Goal: Task Accomplishment & Management: Complete application form

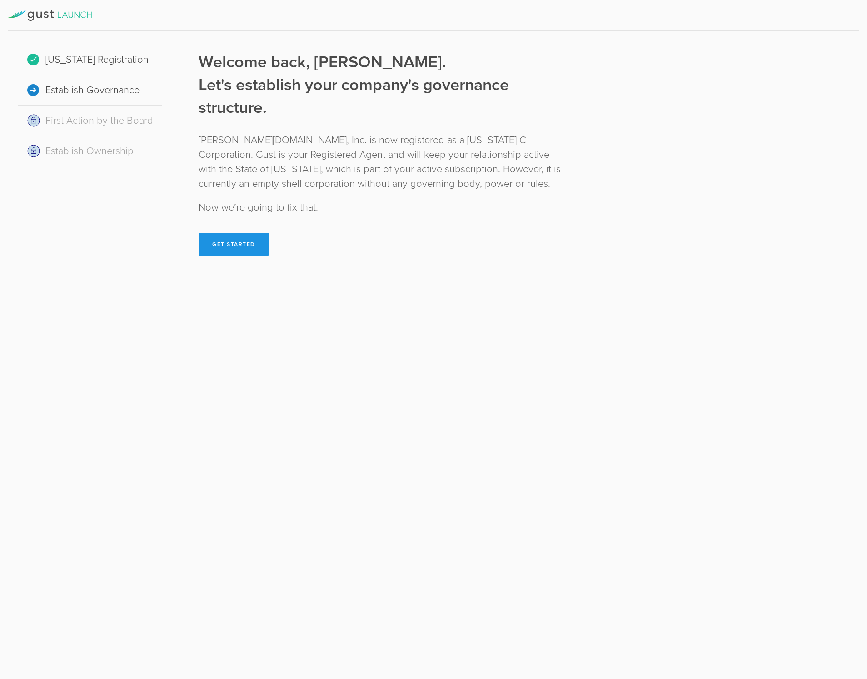
click at [236, 243] on button "Get Started" at bounding box center [234, 244] width 70 height 23
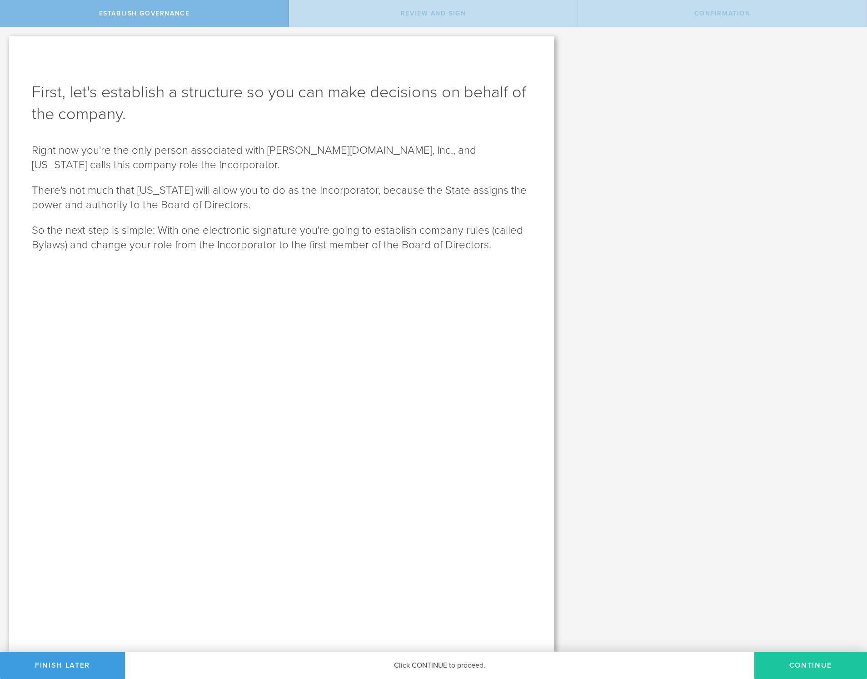
click at [815, 661] on button "Continue" at bounding box center [811, 664] width 113 height 27
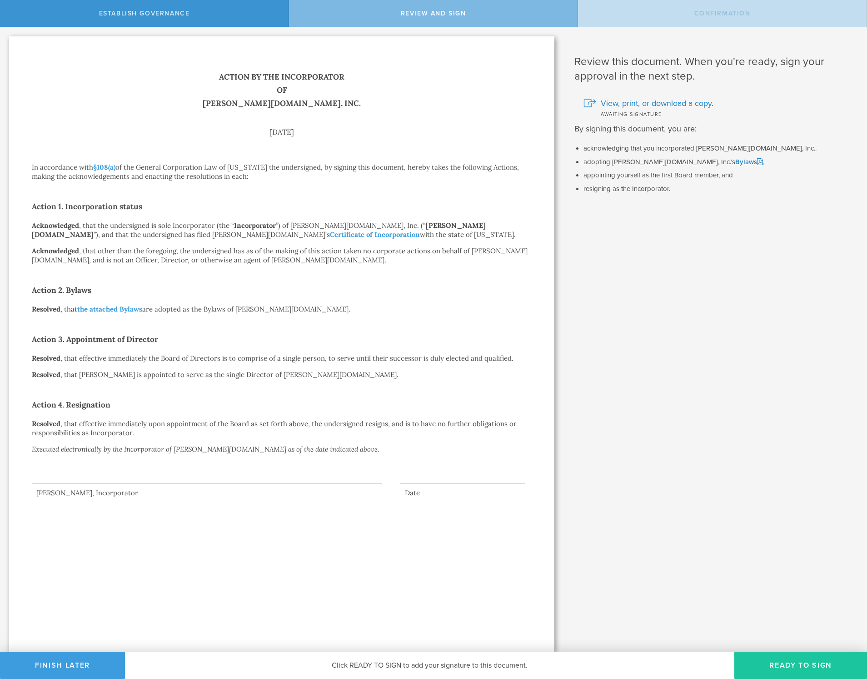
click at [807, 661] on button "Ready to Sign" at bounding box center [801, 664] width 133 height 27
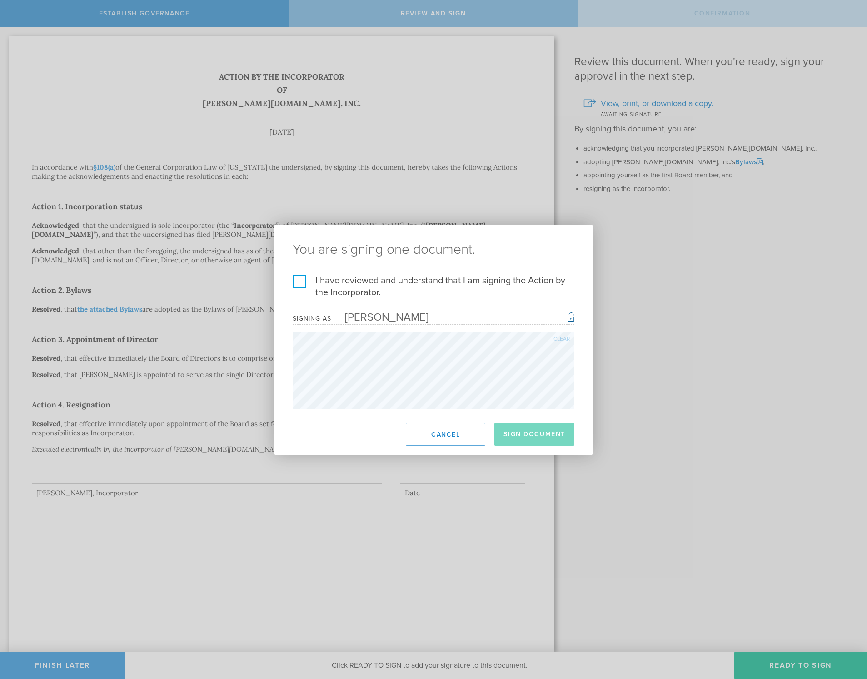
click at [300, 282] on label "I have reviewed and understand that I am signing the Action by the Incorporator." at bounding box center [434, 287] width 282 height 24
click at [0, 0] on input "I have reviewed and understand that I am signing the Action by the Incorporator." at bounding box center [0, 0] width 0 height 0
click at [529, 437] on button "Sign Document" at bounding box center [535, 434] width 80 height 23
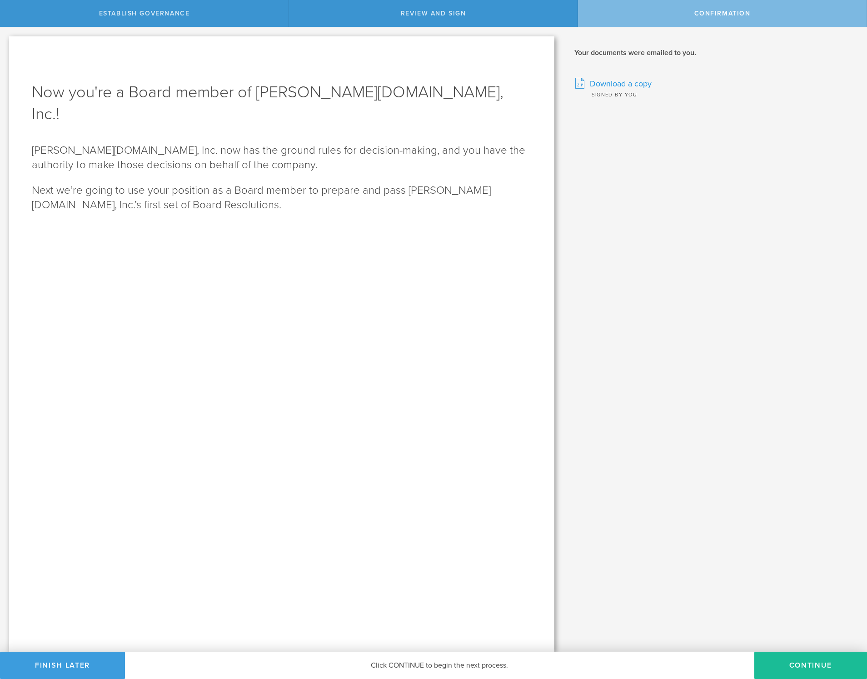
click at [606, 84] on span "Download a copy" at bounding box center [621, 84] width 62 height 12
click at [800, 662] on button "Continue" at bounding box center [811, 664] width 113 height 27
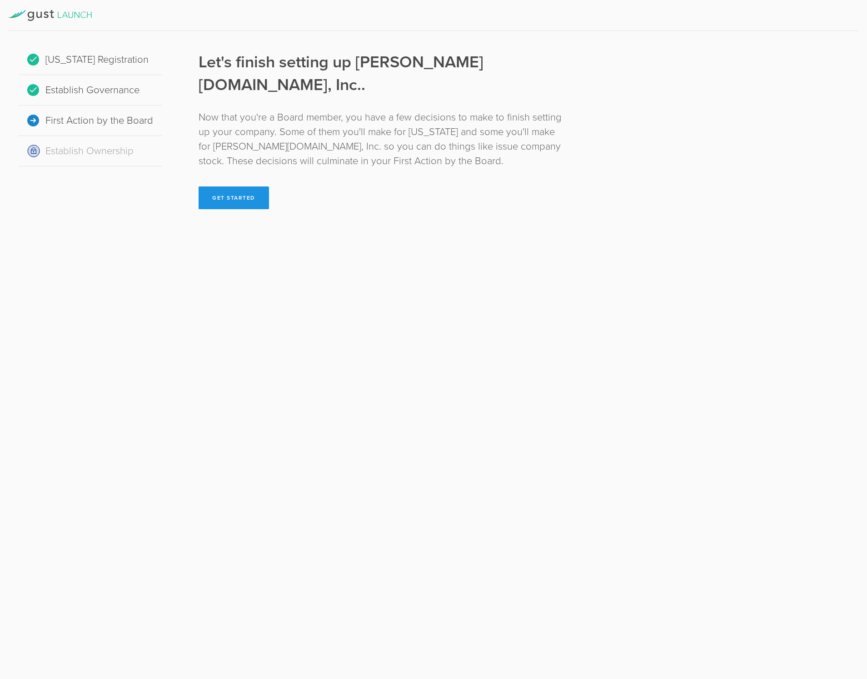
click at [255, 186] on button "Get Started" at bounding box center [234, 197] width 70 height 23
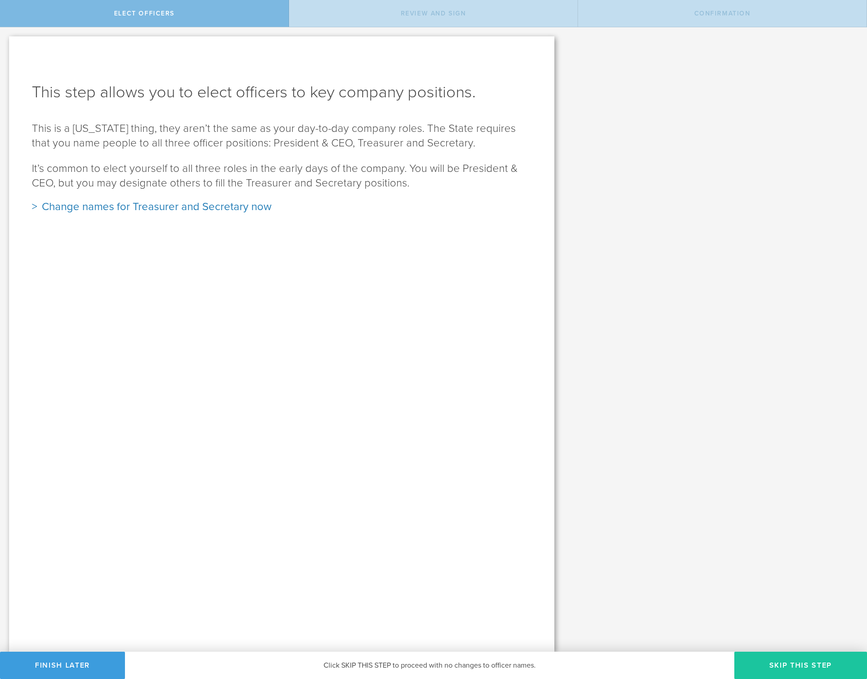
click at [792, 662] on button "Skip this step" at bounding box center [801, 664] width 133 height 27
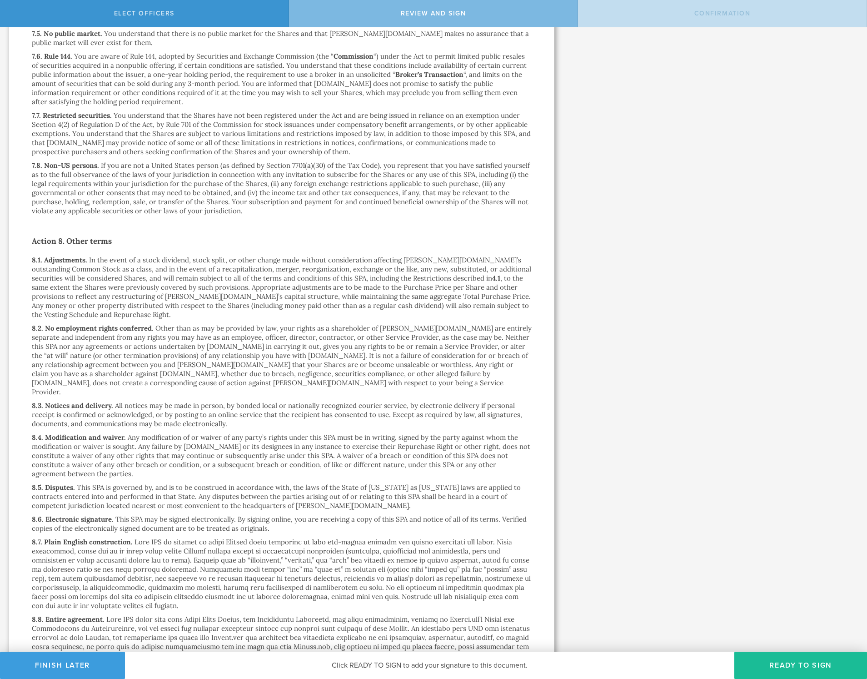
scroll to position [5183, 0]
click at [785, 665] on button "Ready to Sign" at bounding box center [801, 664] width 133 height 27
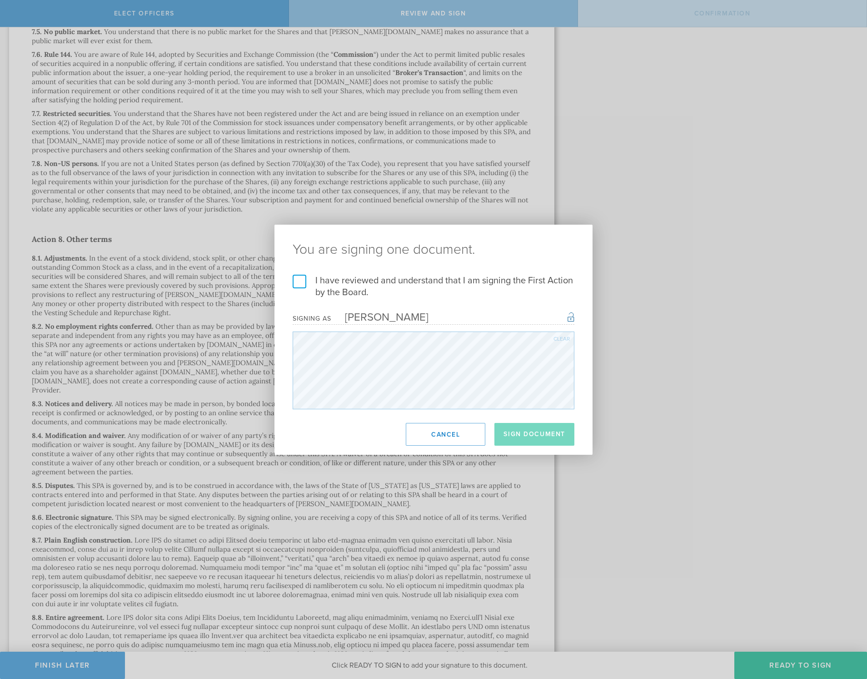
click at [300, 281] on label "I have reviewed and understand that I am signing the First Action by the Board." at bounding box center [434, 287] width 282 height 24
click at [0, 0] on input "I have reviewed and understand that I am signing the First Action by the Board." at bounding box center [0, 0] width 0 height 0
click at [524, 433] on button "Sign Document" at bounding box center [535, 434] width 80 height 23
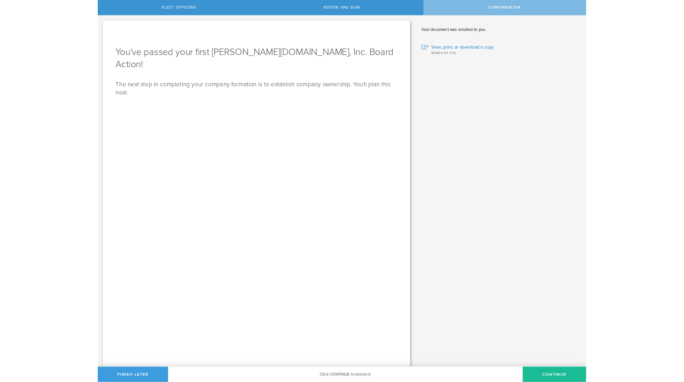
scroll to position [0, 0]
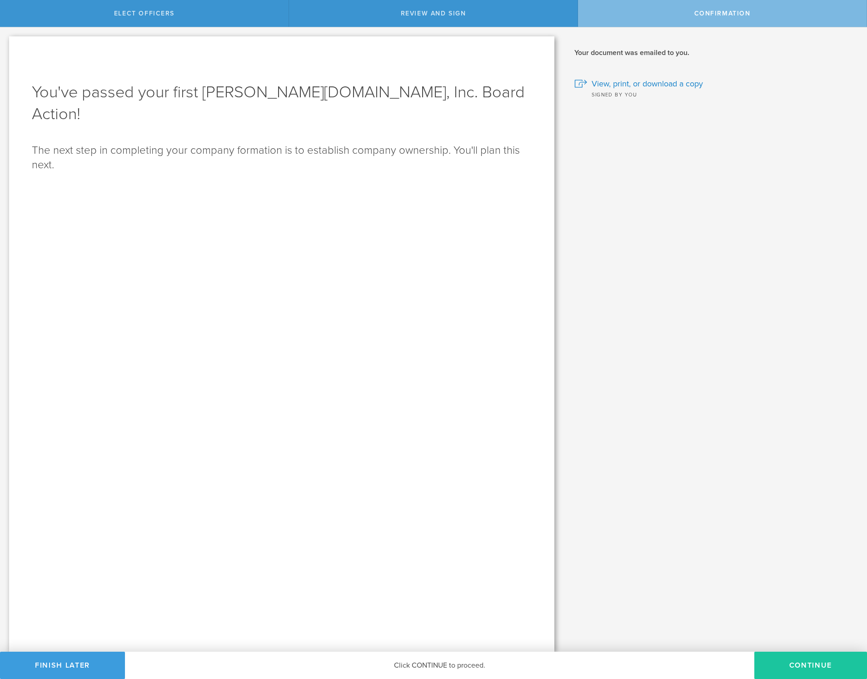
click at [800, 660] on button "Continue" at bounding box center [811, 664] width 113 height 27
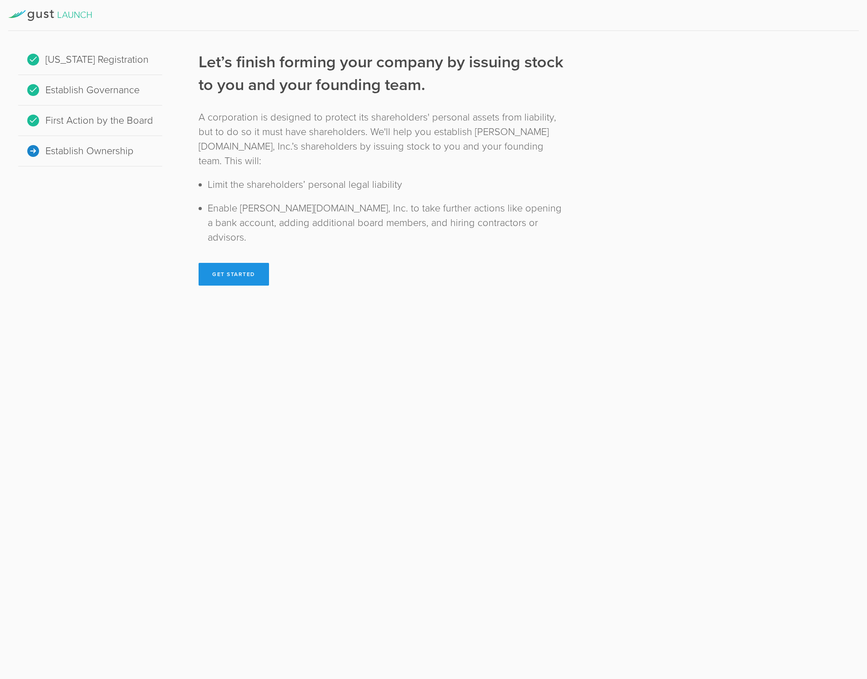
click at [245, 263] on button "Get Started" at bounding box center [234, 274] width 70 height 23
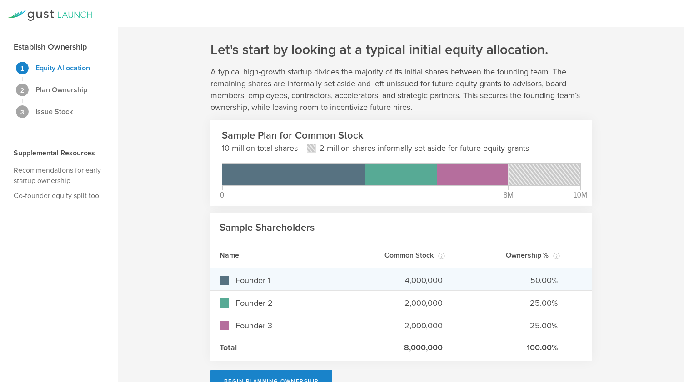
scroll to position [24, 0]
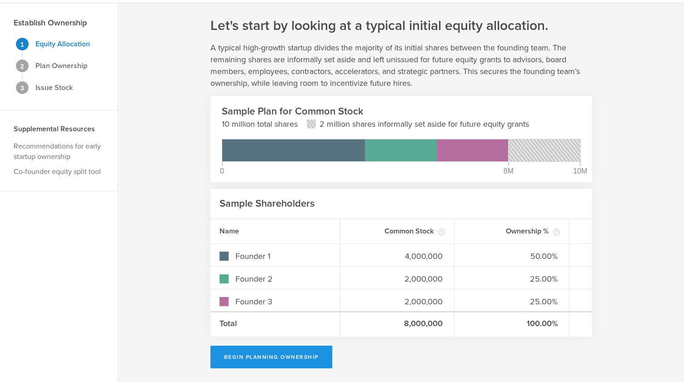
click at [256, 355] on button "Begin Planning Ownership" at bounding box center [271, 357] width 122 height 23
type input "[PERSON_NAME]"
type input "-"
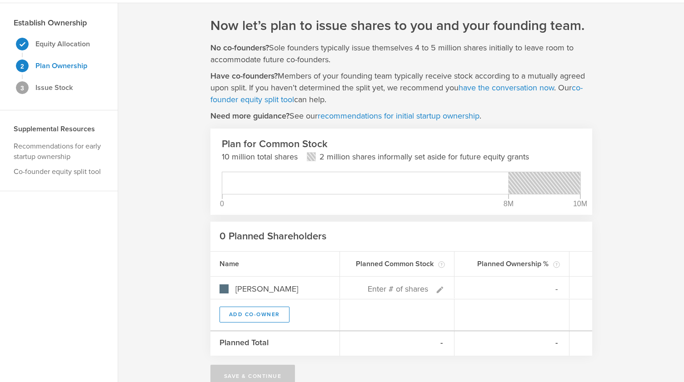
scroll to position [43, 0]
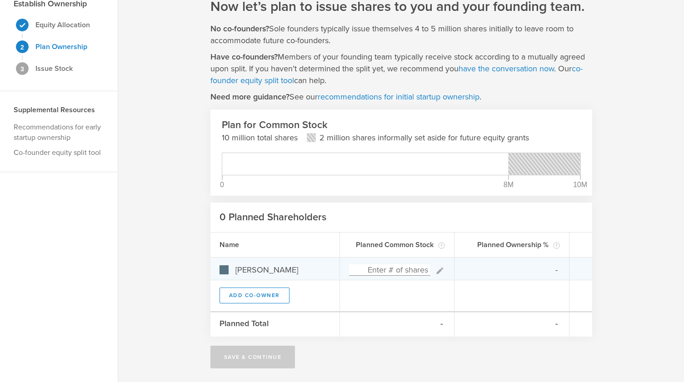
click at [403, 266] on input at bounding box center [390, 270] width 82 height 11
click at [400, 273] on input at bounding box center [390, 270] width 82 height 11
click at [404, 271] on input at bounding box center [390, 270] width 82 height 11
click at [414, 268] on input at bounding box center [390, 270] width 82 height 11
type input "4,250,000"
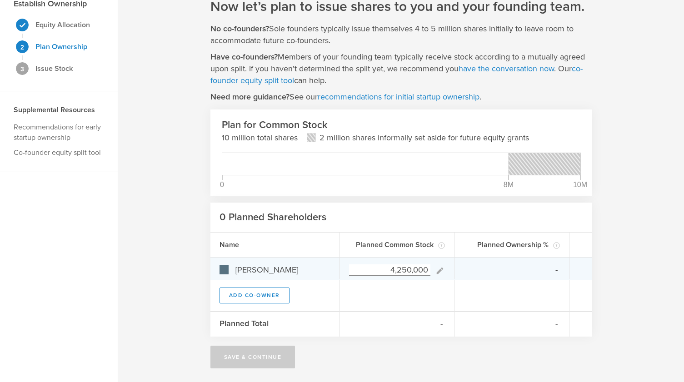
type gust-number-field "4250000"
type input "100.00%"
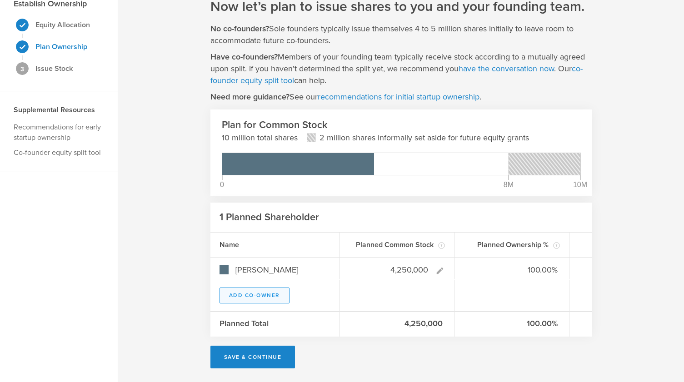
click at [260, 292] on button "Add Co-Owner" at bounding box center [255, 296] width 70 height 16
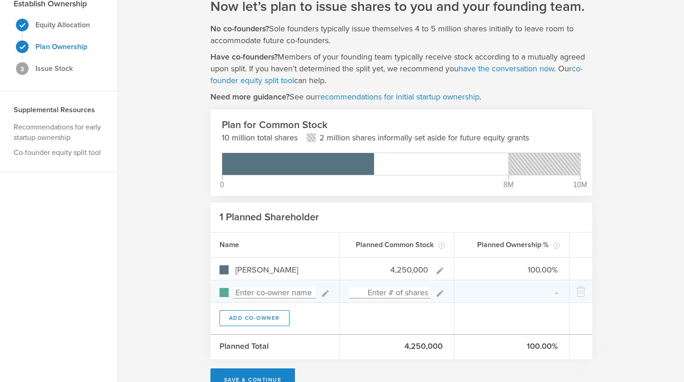
click at [260, 292] on input at bounding box center [274, 292] width 83 height 11
type input "S"
type input "[PERSON_NAME]"
type input "0.00%"
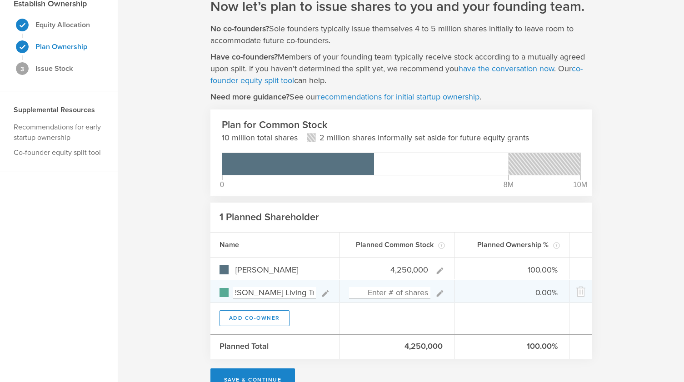
type input "[PERSON_NAME] Living Trust"
type input "4,250,000"
type gust-number-field "4250000"
type input "50.00%"
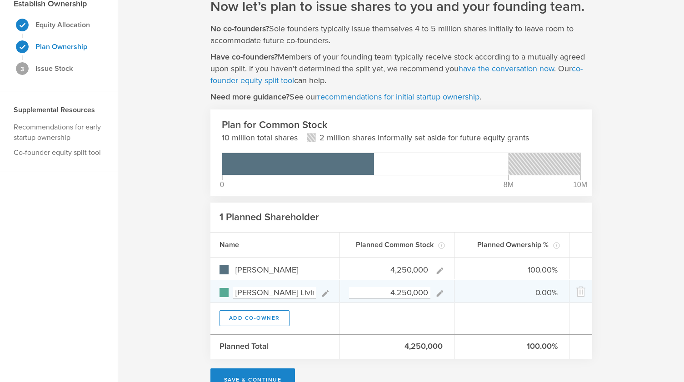
type input "50.00%"
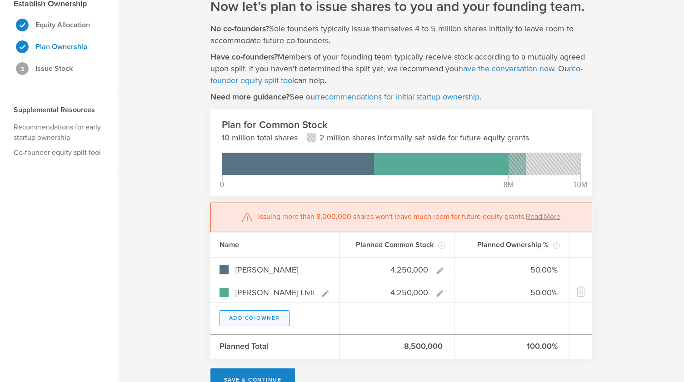
click at [257, 316] on button "Add Co-Owner" at bounding box center [255, 318] width 70 height 16
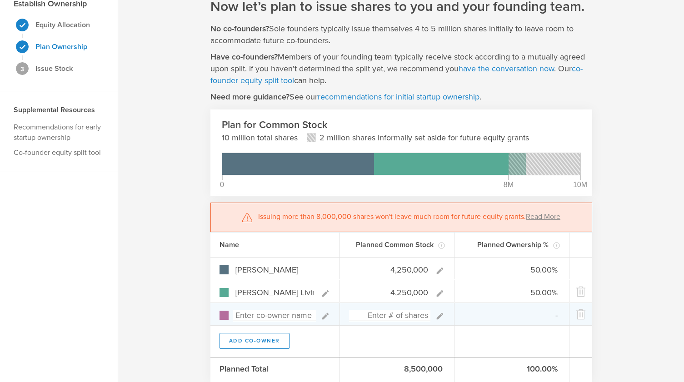
click at [255, 315] on input at bounding box center [274, 315] width 83 height 11
type input "[PERSON_NAME]"
type input "0.00%"
type input "[PERSON_NAME]"
type input "1,000,000"
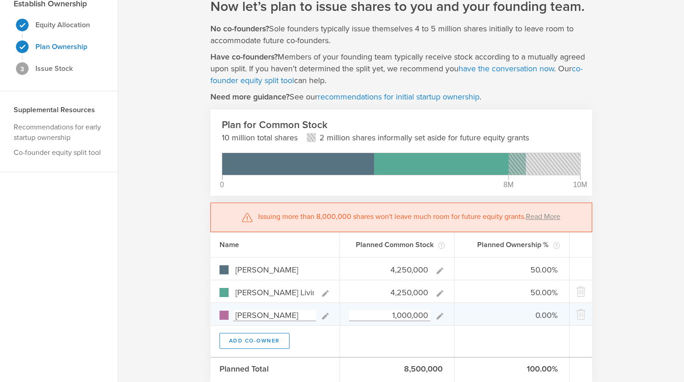
type gust-number-field "1000000"
type input "44.74%"
type input "10.53%"
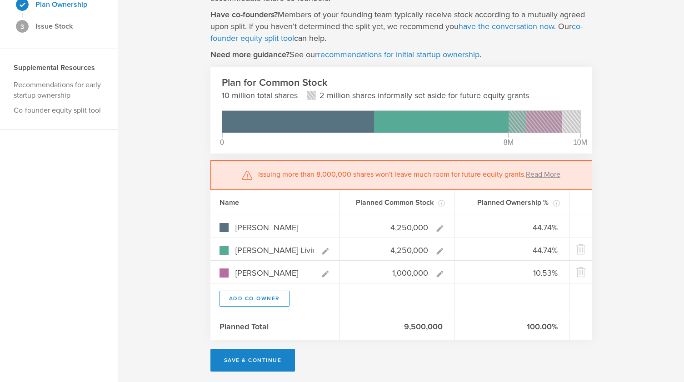
scroll to position [89, 0]
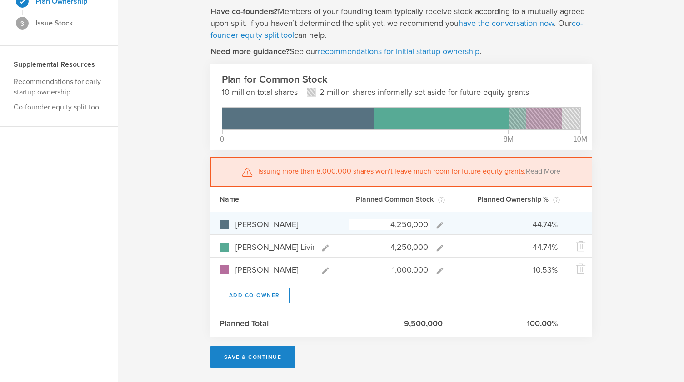
click at [404, 225] on input "4,250,000" at bounding box center [390, 224] width 82 height 11
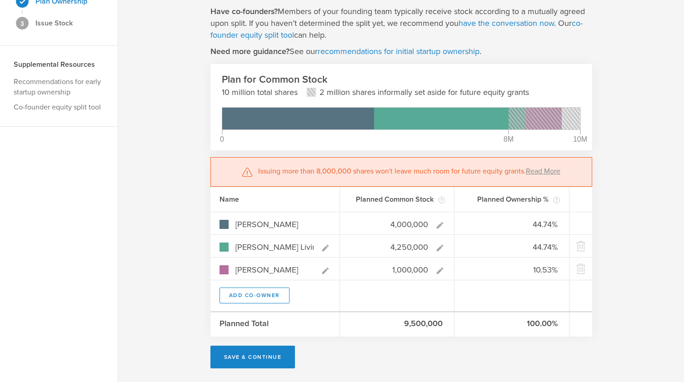
type input "4,000,000"
type gust-number-field "4000000"
type input "43.24%"
type input "45.95%"
type input "10.81%"
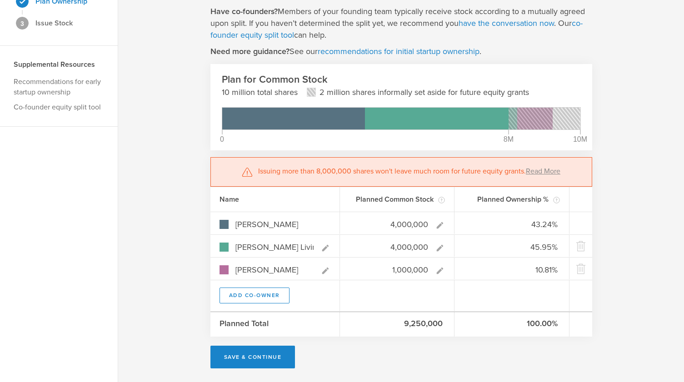
type input "4,000,000"
type gust-number-field "4000000"
type input "44.44%"
type input "11.11%"
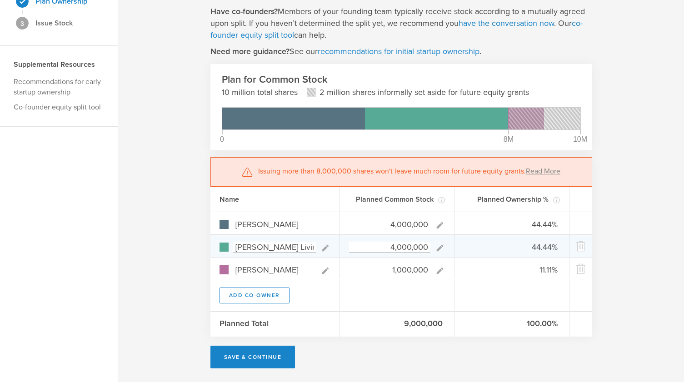
click at [401, 246] on input "4,000,000" at bounding box center [390, 247] width 82 height 11
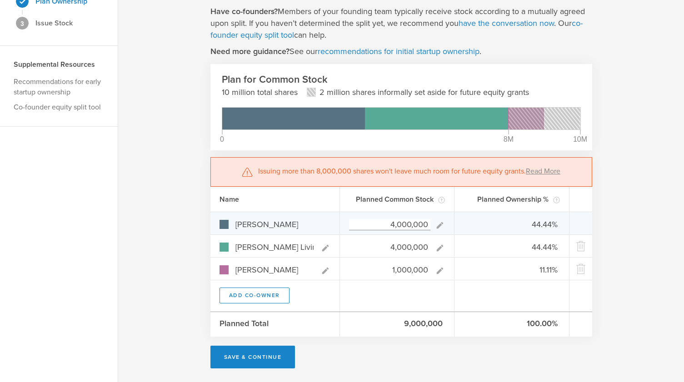
click at [400, 222] on input "4,000,000" at bounding box center [390, 224] width 82 height 11
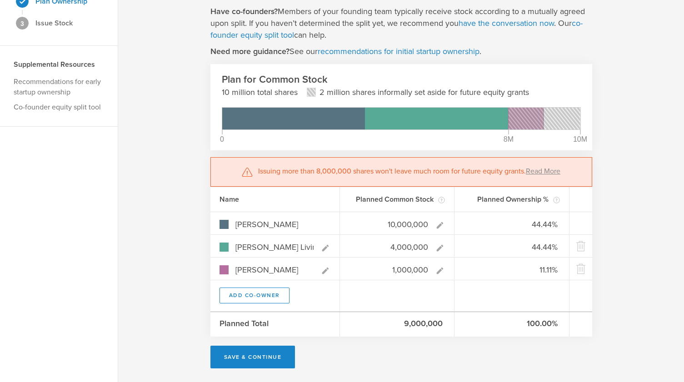
type input "10,000,000"
type input "-"
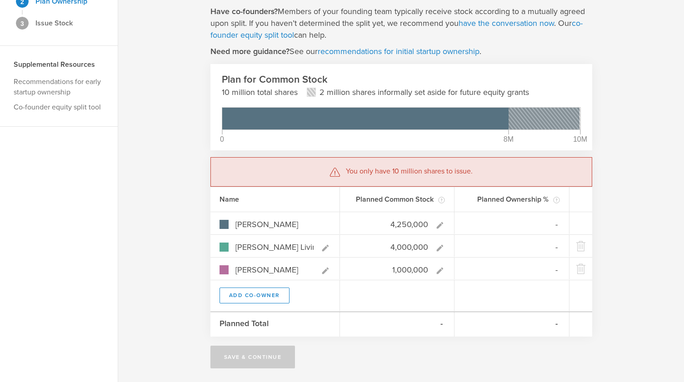
type input "4,250,000"
type gust-number-field "4250000"
type input "45.95%"
type input "43.24%"
type input "10.81%"
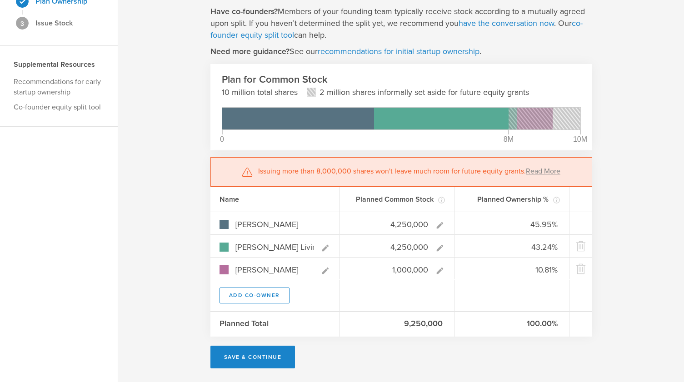
type input "4,250,000"
type gust-number-field "4250000"
type input "44.74%"
type input "10.53%"
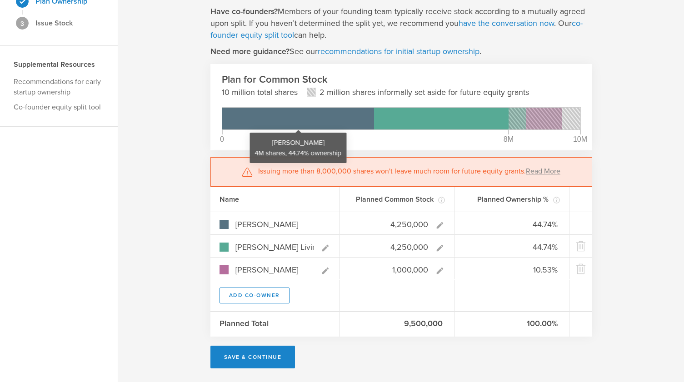
click at [241, 116] on div "[PERSON_NAME] 4M shares, 44.74% ownership" at bounding box center [298, 119] width 152 height 22
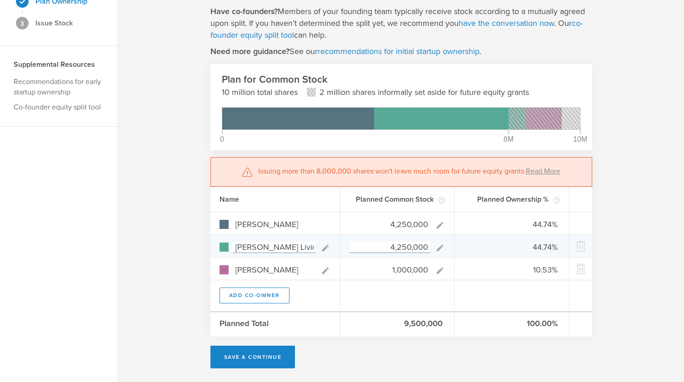
click at [412, 246] on input "4,250,000" at bounding box center [390, 247] width 82 height 11
type input "4,000"
type input "80.89%"
type input "0.08%"
type input "19.03%"
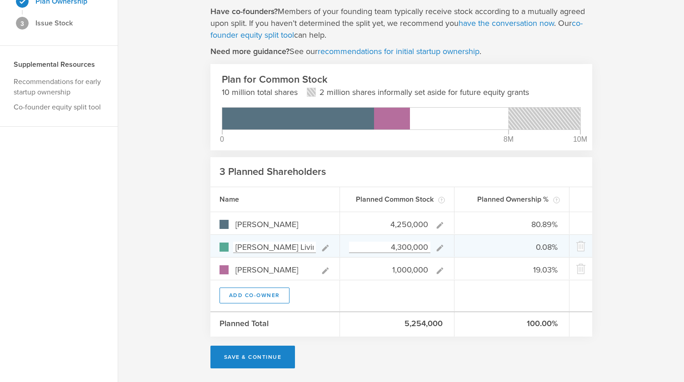
type input "4,300,000"
type gust-number-field "4300000"
type input "44.50%"
type input "45.03%"
type input "10.47%"
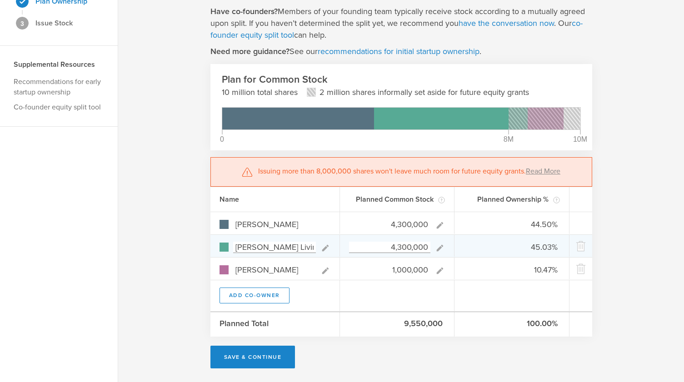
type input "4,300,000"
type gust-number-field "4300000"
type input "44.79%"
type input "10.42%"
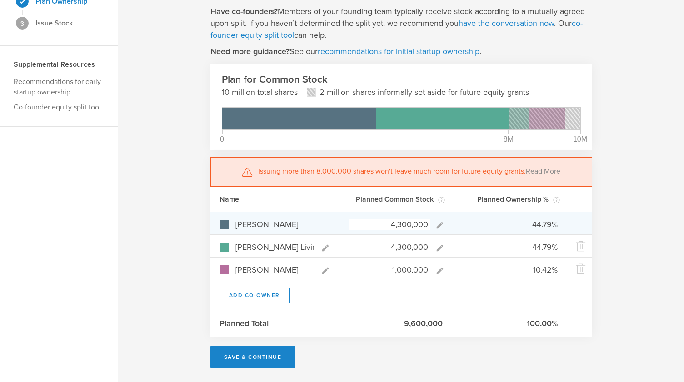
click at [401, 226] on input "4,300,000" at bounding box center [390, 224] width 82 height 11
type input "4,500,000"
type gust-number-field "4500000"
type input "45.92%"
type input "43.88%"
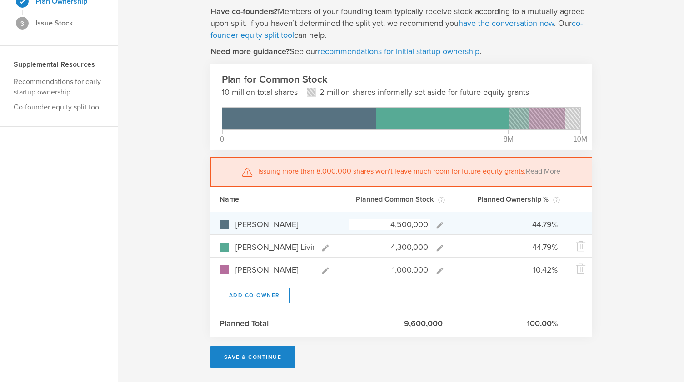
type input "10.20%"
type input "4,500,000"
type gust-number-field "4500000"
type input "45.00%"
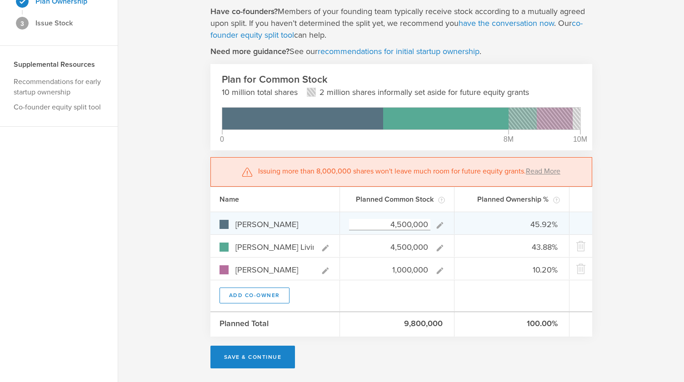
type input "10.00%"
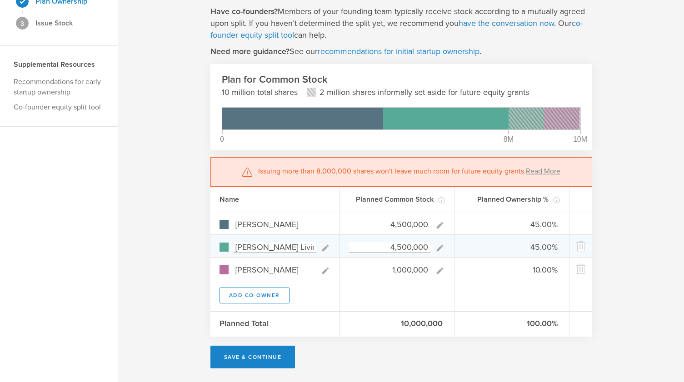
click at [400, 246] on input "4,500,000" at bounding box center [390, 247] width 82 height 11
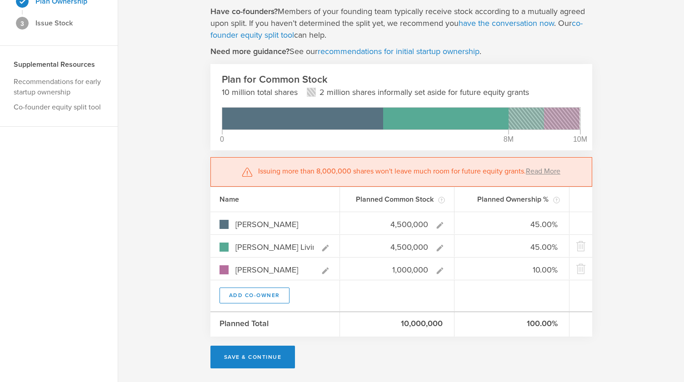
type input "450,000"
type input "75.63%"
type input "7.56%"
type input "16.81%"
type input "4,250,000"
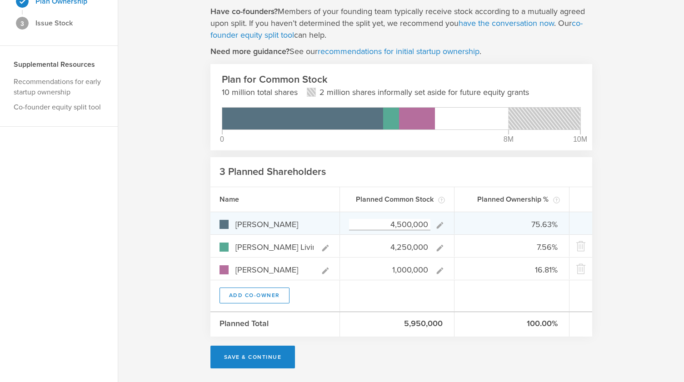
type input "46.15%"
type input "43.59%"
type input "10.26%"
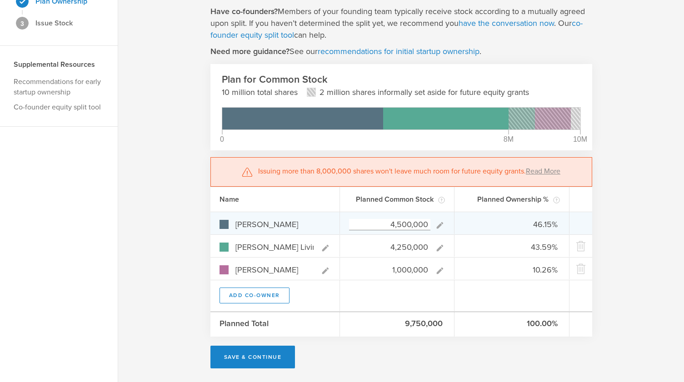
type input "4,250,000"
type gust-number-field "4250000"
click at [411, 223] on input "4,500,000" at bounding box center [390, 224] width 82 height 11
type input "450,000"
type input "7.89%"
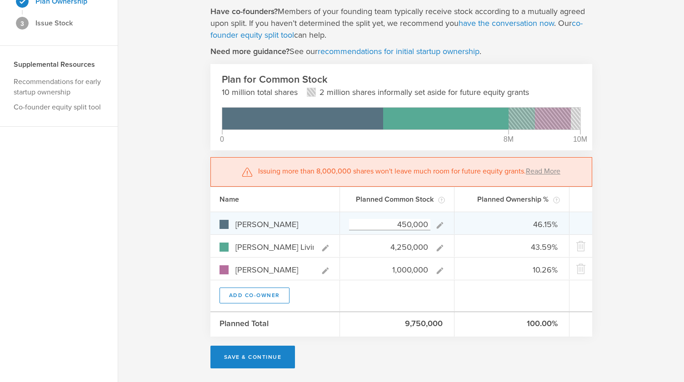
type input "74.56%"
type input "17.54%"
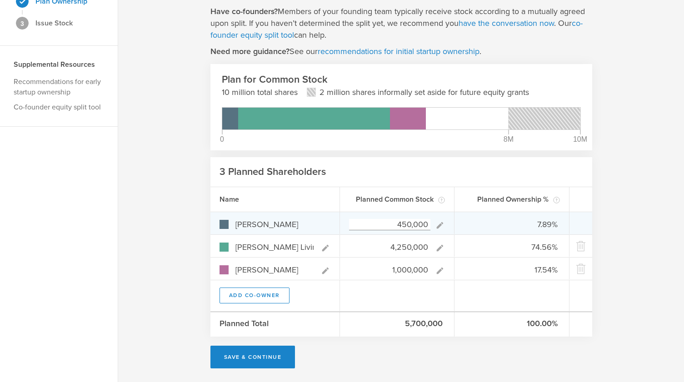
type input "4,250,000"
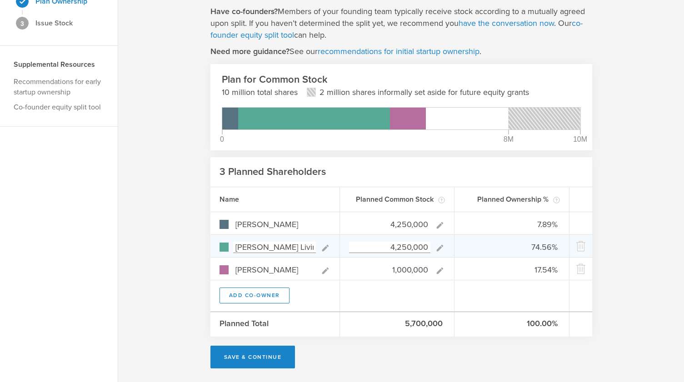
type input "44.74%"
type input "10.53%"
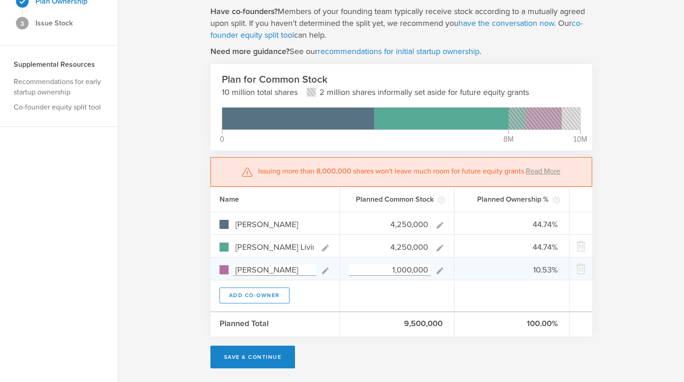
type input "4,250,000"
type gust-number-field "4250000"
click at [412, 269] on input "1,000,000" at bounding box center [390, 270] width 82 height 11
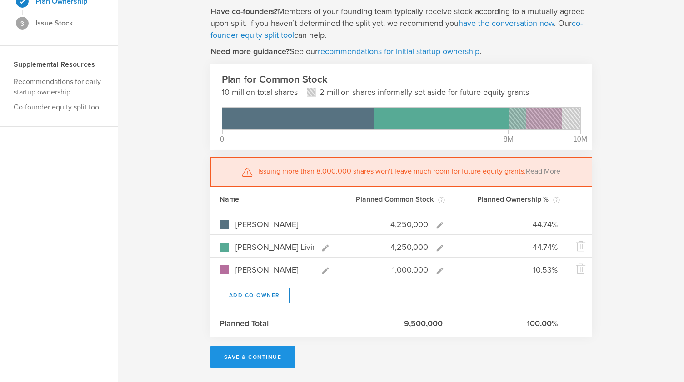
click at [257, 357] on button "Save & Continue" at bounding box center [252, 357] width 85 height 23
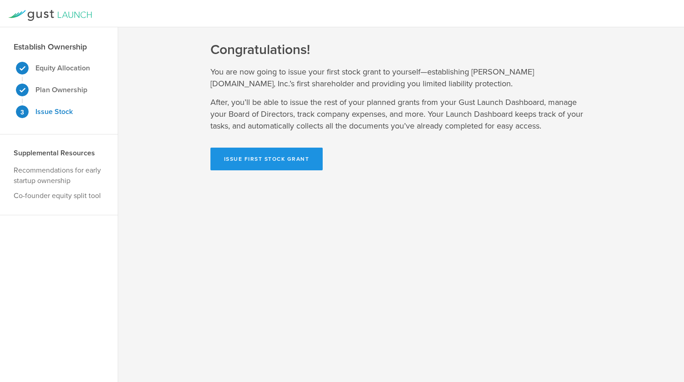
click at [278, 156] on button "Issue First Stock Grant" at bounding box center [266, 159] width 113 height 23
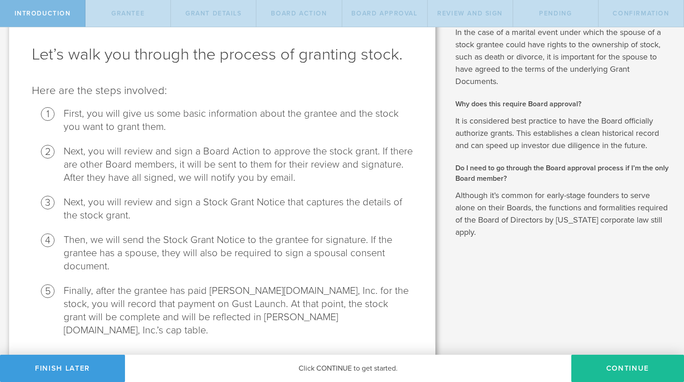
scroll to position [52, 0]
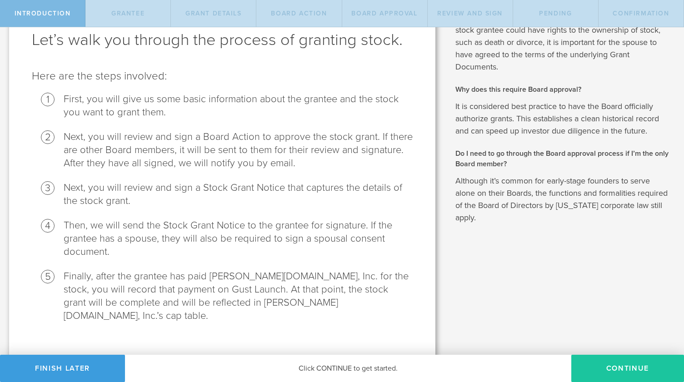
click at [618, 369] on button "Continue" at bounding box center [627, 368] width 113 height 27
radio input "true"
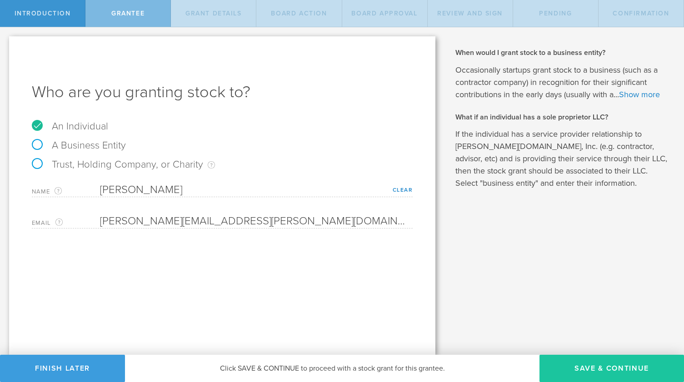
click at [600, 364] on button "Save & Continue" at bounding box center [612, 368] width 145 height 27
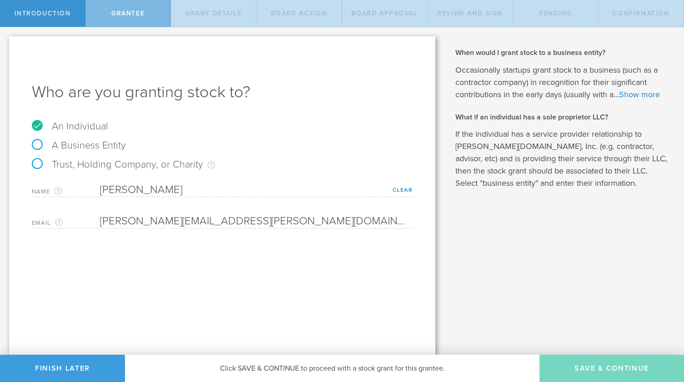
type input "4,250,000"
type input "48"
type input "12"
select select "none"
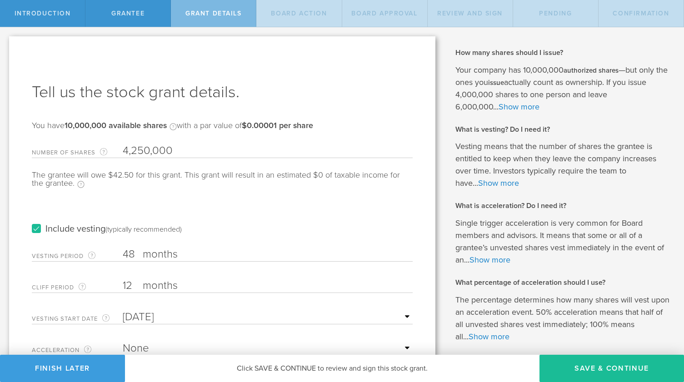
click at [142, 285] on input "12" at bounding box center [268, 286] width 290 height 14
drag, startPoint x: 135, startPoint y: 285, endPoint x: 122, endPoint y: 285, distance: 13.2
click at [122, 285] on div "Cliff Period The initial waiting period before the first set of shares vests. T…" at bounding box center [222, 284] width 381 height 19
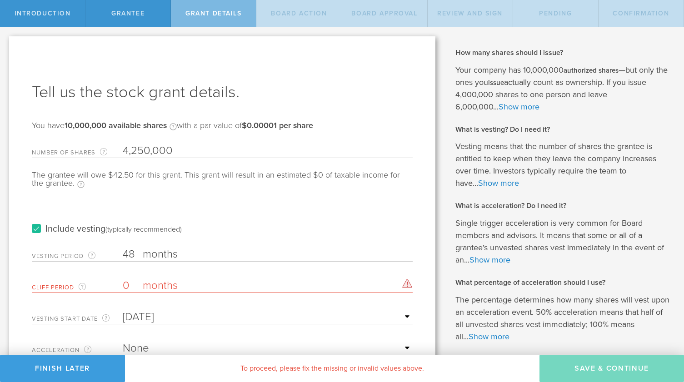
type input "0"
type input "Sep 10, 2025"
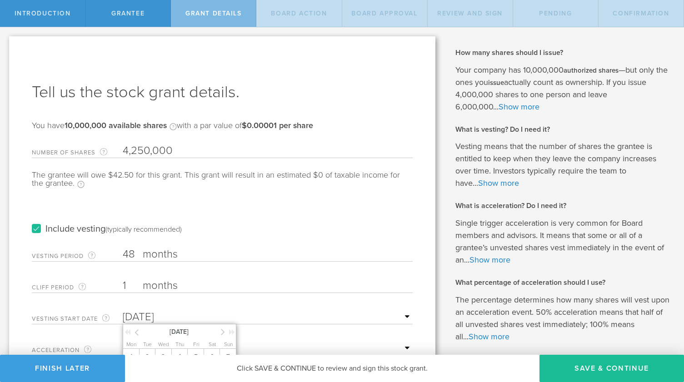
type input "1"
click at [136, 251] on input "48" at bounding box center [268, 255] width 290 height 14
type input "41"
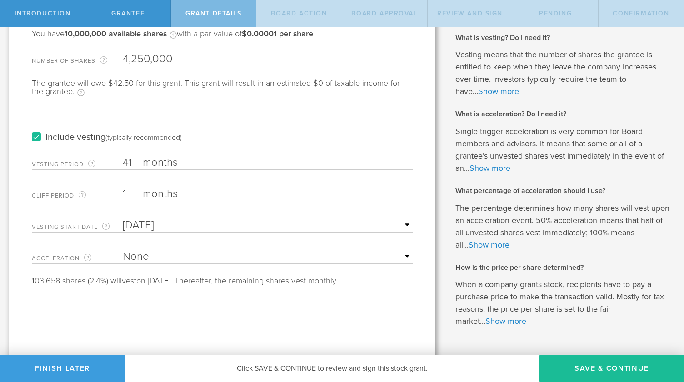
scroll to position [93, 0]
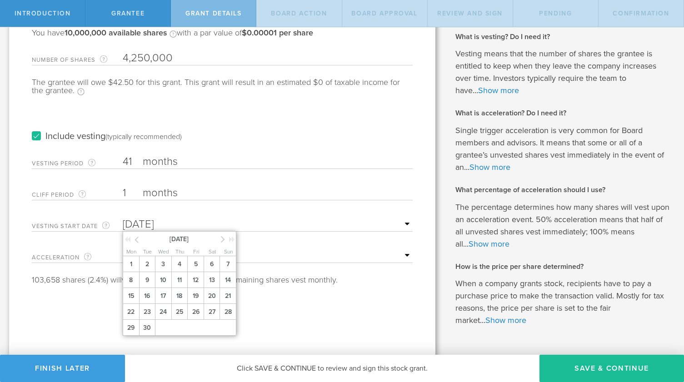
click at [194, 219] on input "Sep 10, 2025" at bounding box center [268, 225] width 290 height 14
click at [137, 238] on icon at bounding box center [137, 239] width 4 height 11
click at [192, 216] on div "Vesting Start Date The first day of the vesting schedule. Sep 10, 2025 August 2…" at bounding box center [222, 222] width 381 height 19
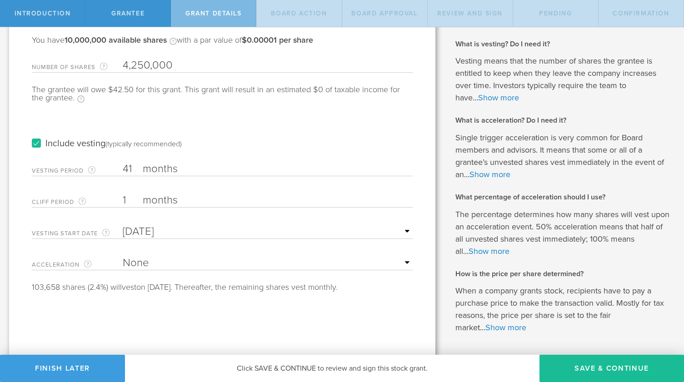
scroll to position [92, 0]
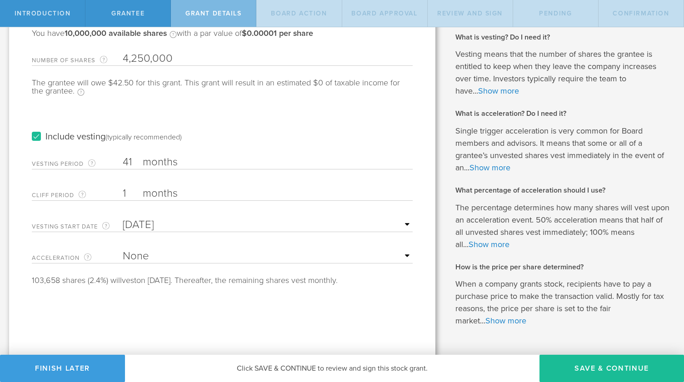
click at [160, 253] on select "None Single Trigger Double Trigger" at bounding box center [268, 257] width 290 height 14
select select "single"
click at [123, 250] on select "None Single Trigger Double Trigger" at bounding box center [268, 257] width 290 height 14
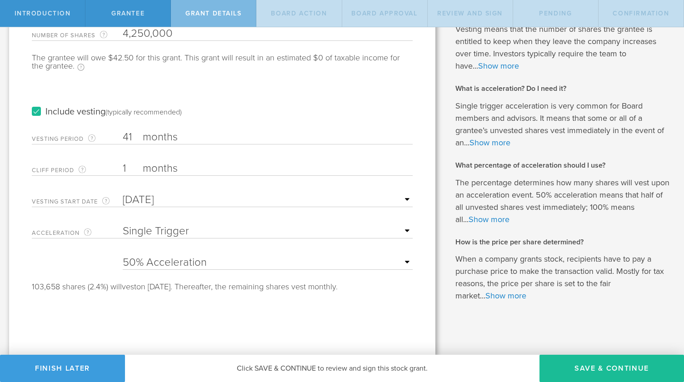
scroll to position [118, 0]
click at [592, 362] on button "Save & Continue" at bounding box center [612, 368] width 145 height 27
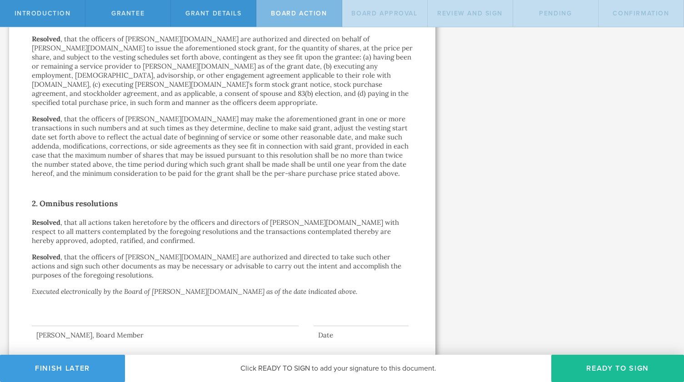
scroll to position [512, 0]
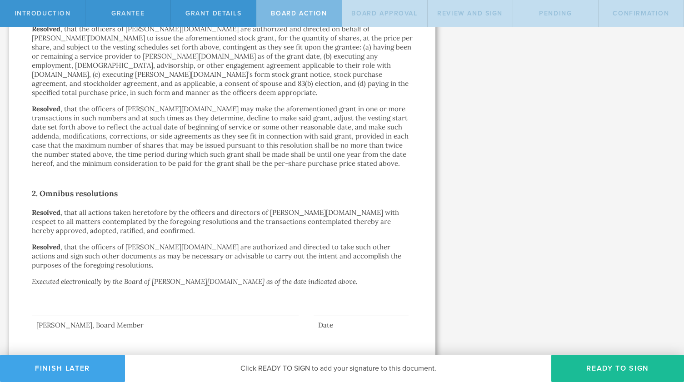
click at [79, 369] on button "Finish Later" at bounding box center [62, 368] width 125 height 27
